Goal: Task Accomplishment & Management: Manage account settings

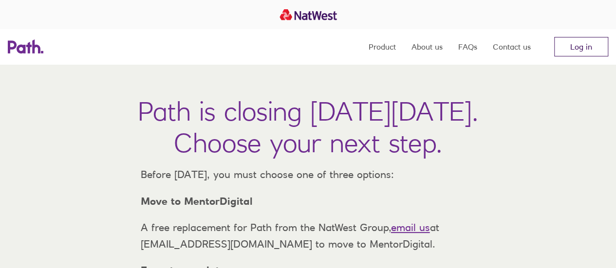
click at [587, 46] on link "Log in" at bounding box center [581, 46] width 54 height 19
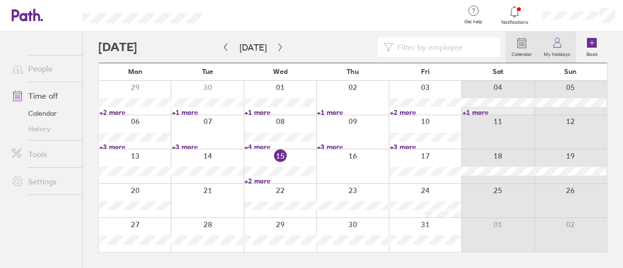
click at [557, 44] on icon at bounding box center [558, 43] width 12 height 12
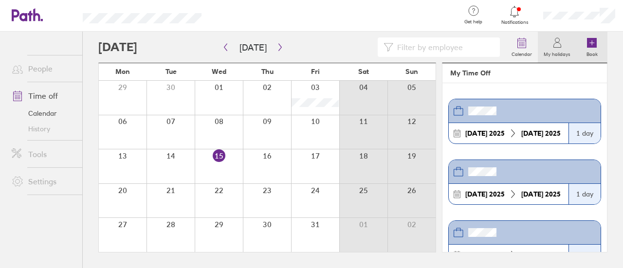
click at [589, 46] on icon at bounding box center [592, 43] width 10 height 10
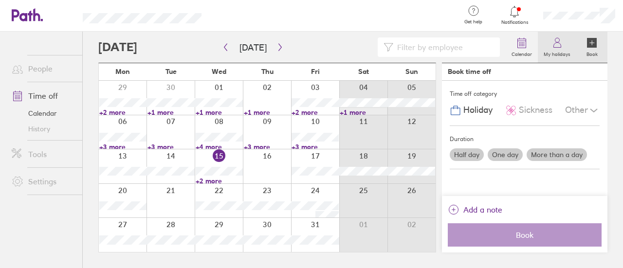
click at [563, 49] on label "My holidays" at bounding box center [557, 53] width 38 height 9
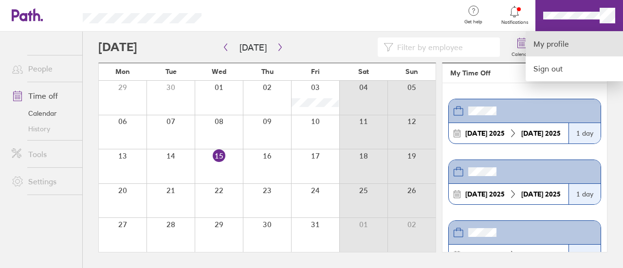
click at [546, 51] on link "My profile" at bounding box center [574, 44] width 97 height 25
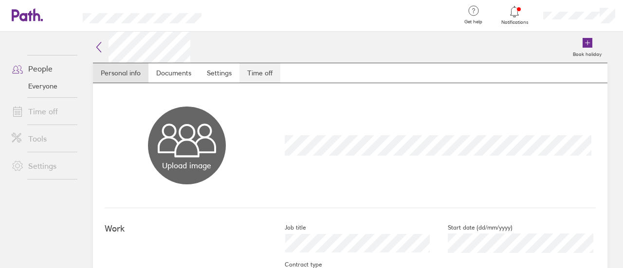
click at [254, 71] on link "Time off" at bounding box center [260, 72] width 41 height 19
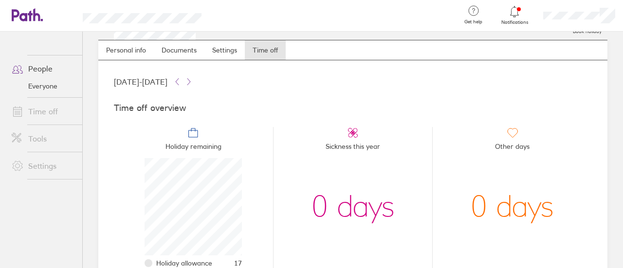
scroll to position [72, 0]
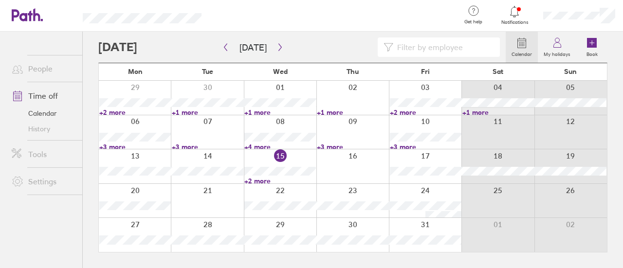
click at [521, 15] on div at bounding box center [515, 12] width 32 height 14
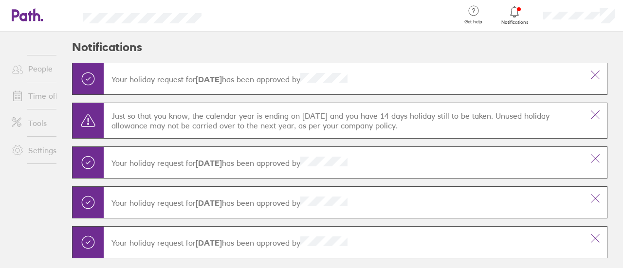
click at [132, 108] on div "Just so that you know, the calendar year is ending on [DATE] and you have 14 da…" at bounding box center [344, 120] width 480 height 35
click at [139, 112] on p "Just so that you know, the calendar year is ending on [DATE] and you have 14 da…" at bounding box center [343, 120] width 464 height 19
click at [171, 113] on p "Just so that you know, the calendar year is ending on [DATE] and you have 14 da…" at bounding box center [343, 120] width 464 height 19
